Goal: Check status: Check status

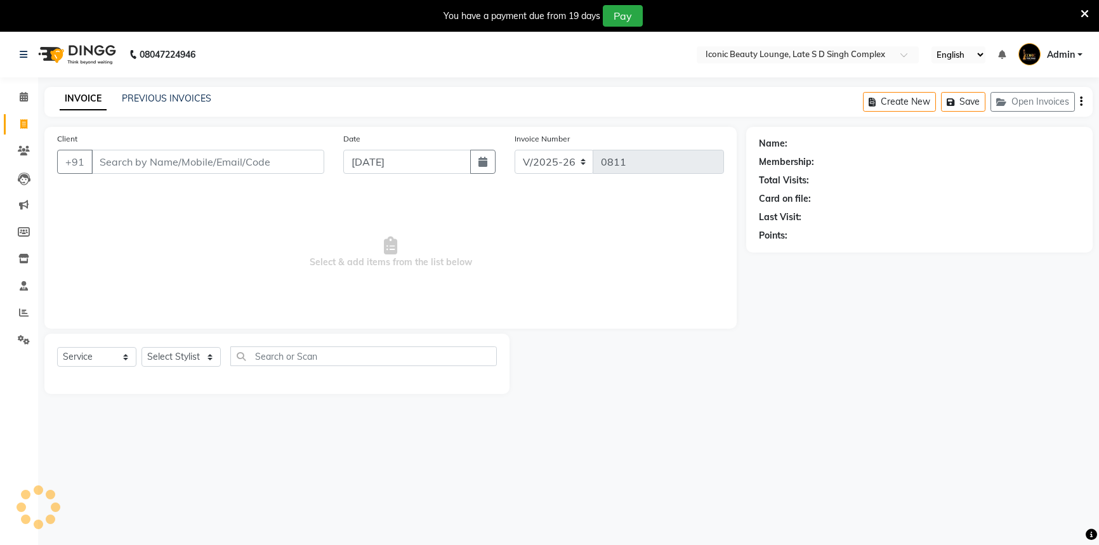
select select "6614"
select select "service"
click at [194, 100] on link "PREVIOUS INVOICES" at bounding box center [166, 98] width 89 height 11
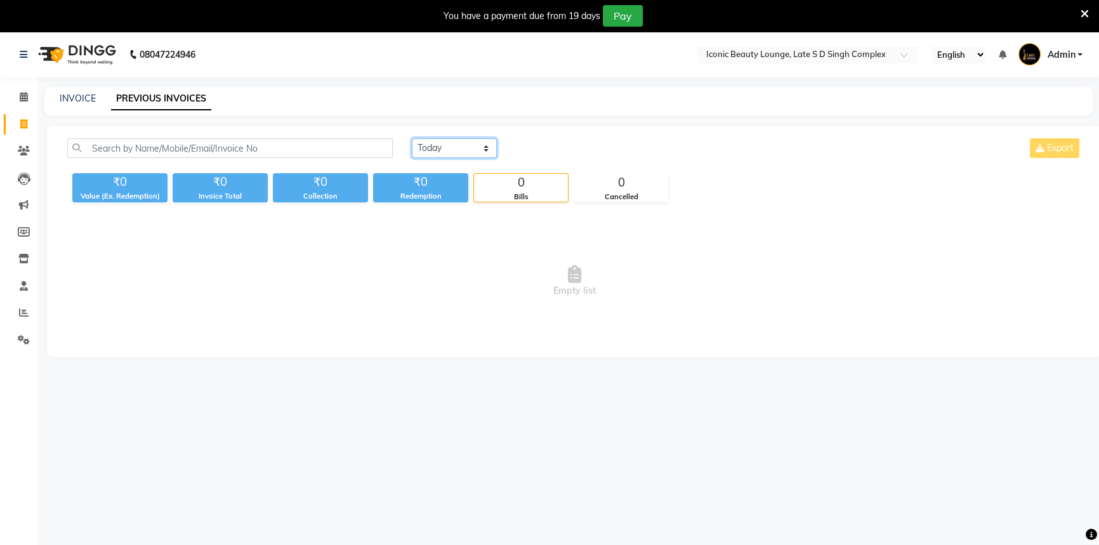
click at [439, 148] on select "[DATE] [DATE] Custom Range" at bounding box center [454, 148] width 85 height 20
select select "[DATE]"
click at [412, 138] on select "[DATE] [DATE] Custom Range" at bounding box center [454, 148] width 85 height 20
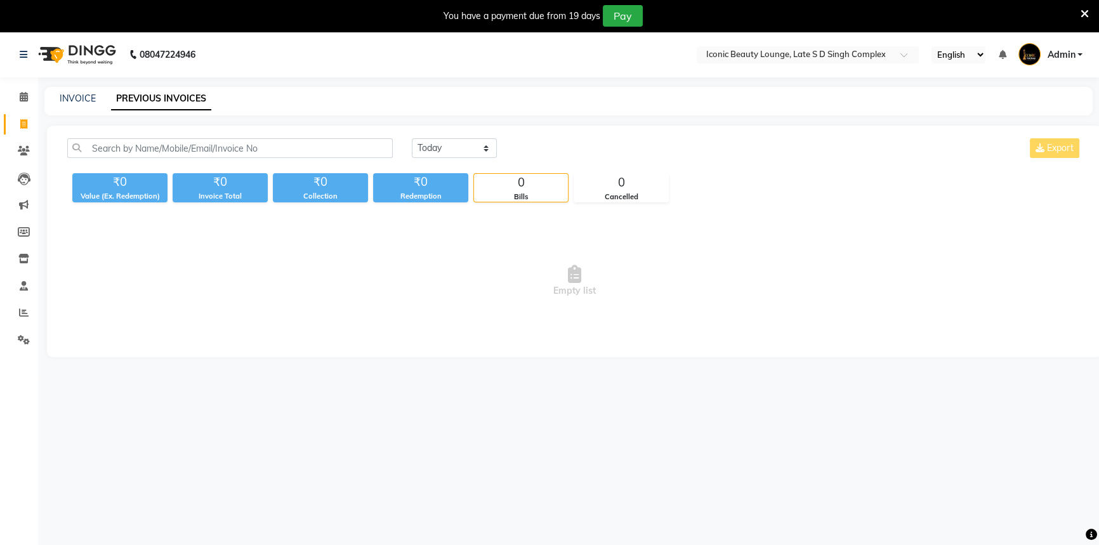
click at [446, 176] on div "₹0" at bounding box center [420, 182] width 95 height 18
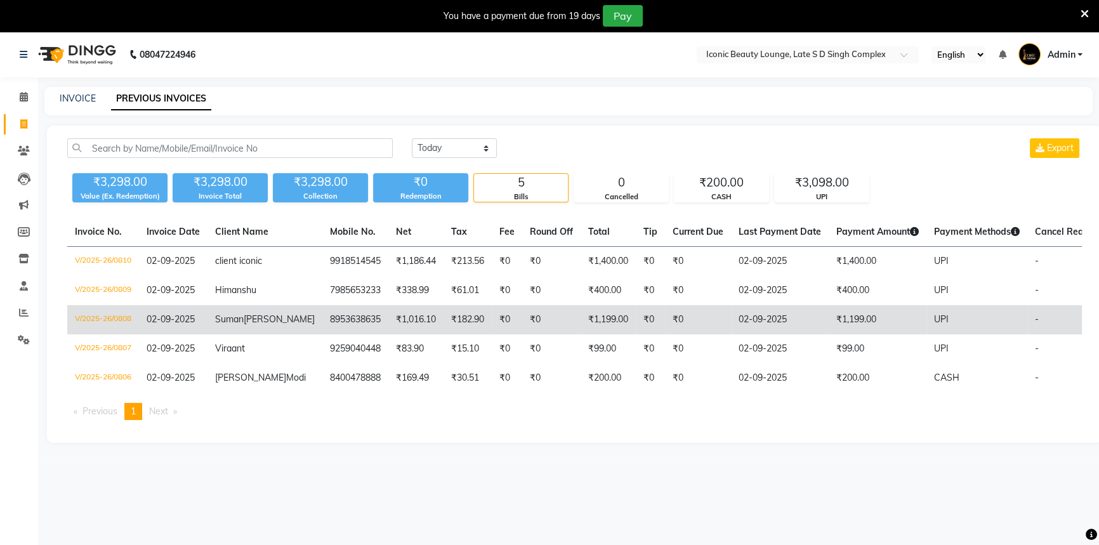
click at [388, 324] on td "₹1,016.10" at bounding box center [415, 319] width 55 height 29
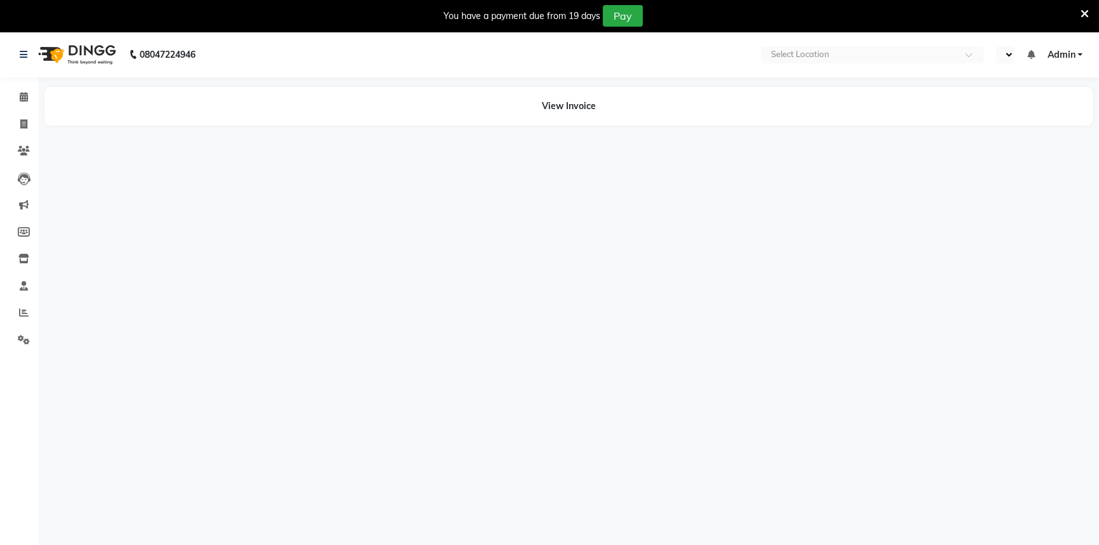
select select "en"
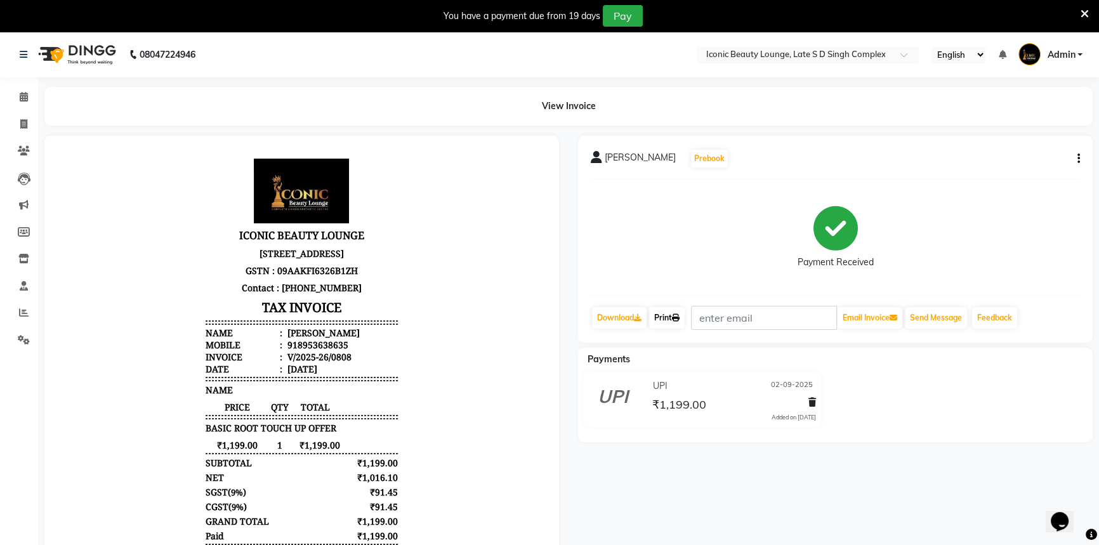
click at [670, 315] on link "Print" at bounding box center [667, 318] width 36 height 22
click at [20, 126] on icon at bounding box center [23, 124] width 7 height 10
select select "service"
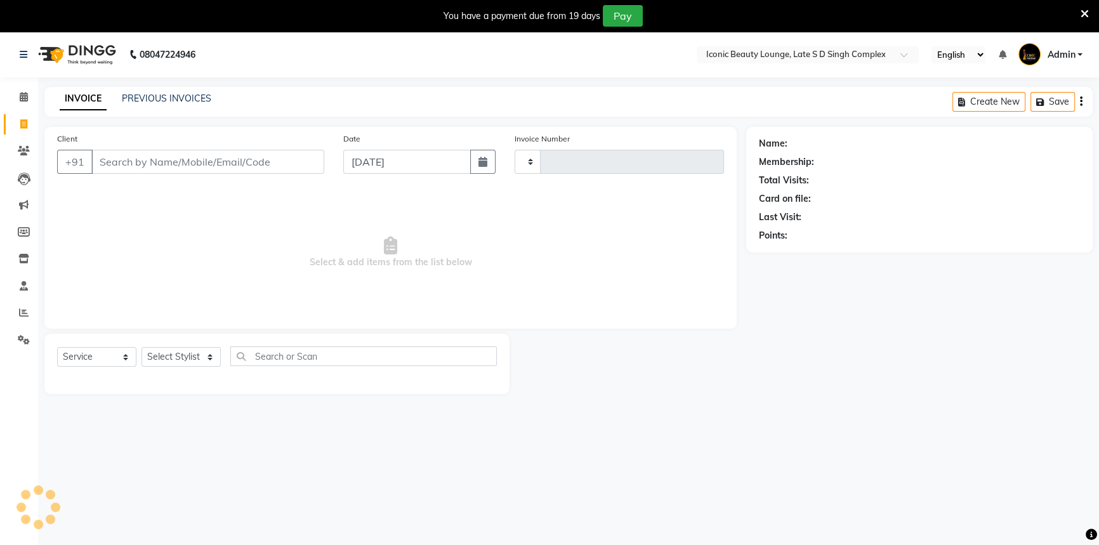
scroll to position [32, 0]
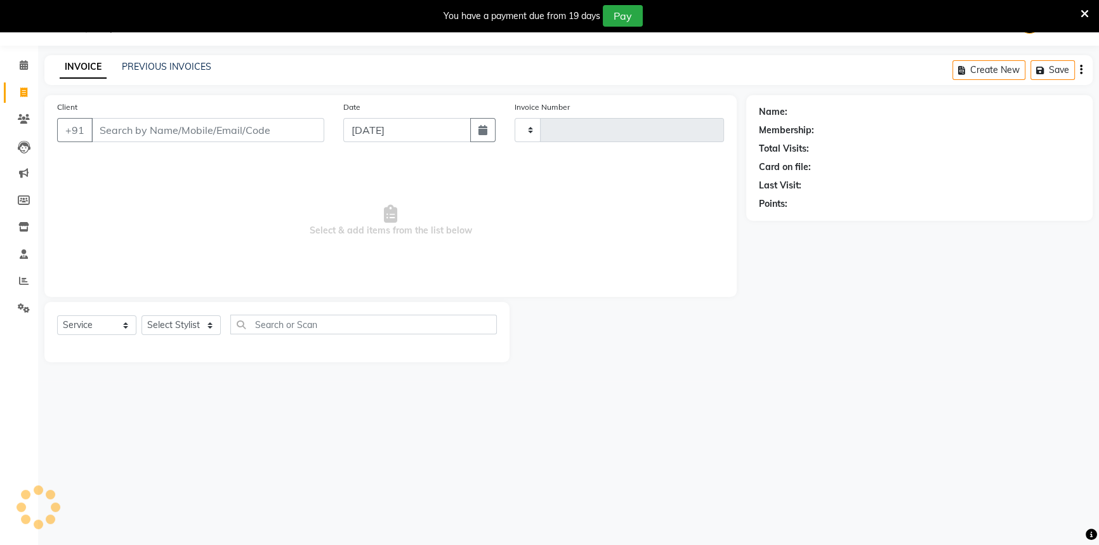
type input "0811"
select select "6614"
click at [185, 63] on link "PREVIOUS INVOICES" at bounding box center [166, 66] width 89 height 11
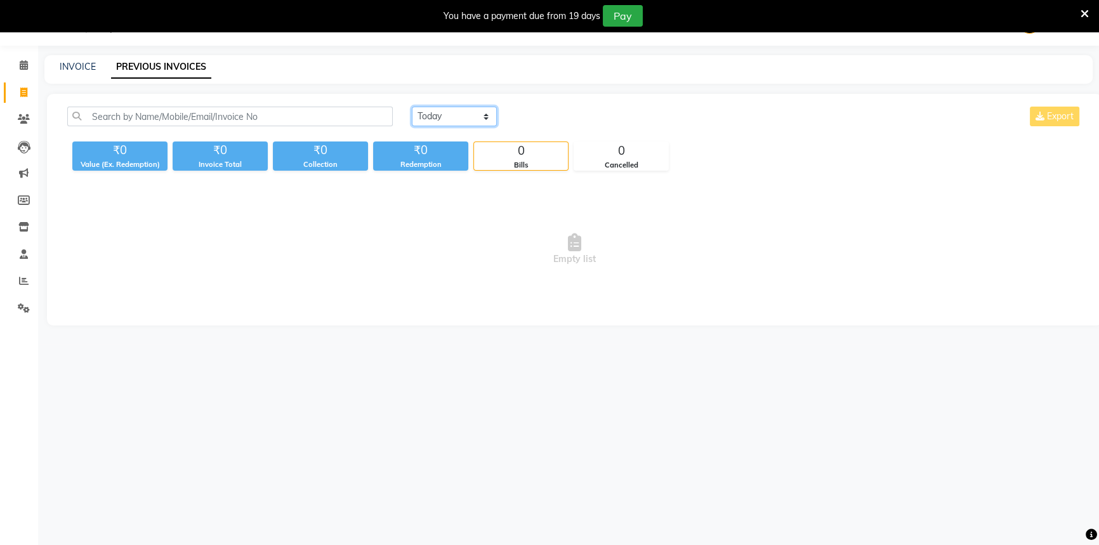
click at [461, 112] on select "[DATE] [DATE] Custom Range" at bounding box center [454, 117] width 85 height 20
select select "[DATE]"
click at [412, 107] on select "[DATE] [DATE] Custom Range" at bounding box center [454, 117] width 85 height 20
